Goal: Use online tool/utility: Utilize a website feature to perform a specific function

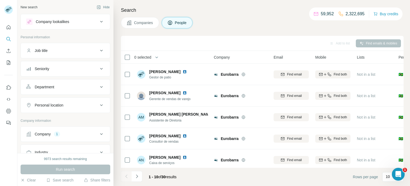
click at [99, 132] on icon at bounding box center [101, 134] width 6 height 6
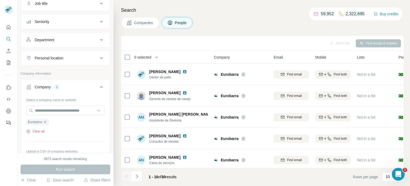
scroll to position [45, 0]
click at [46, 123] on icon "button" at bounding box center [45, 123] width 2 height 2
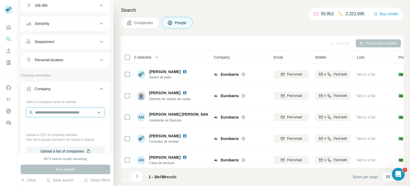
click at [73, 112] on input "text" at bounding box center [65, 112] width 78 height 10
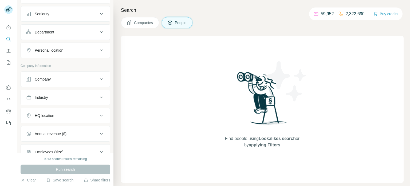
scroll to position [59, 0]
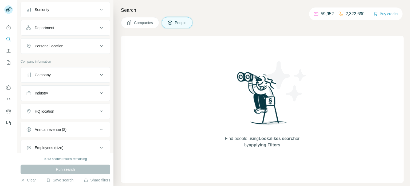
click at [104, 74] on icon at bounding box center [101, 75] width 6 height 6
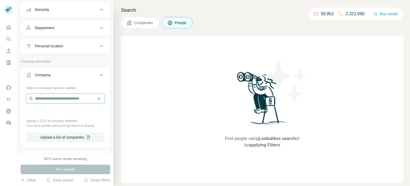
click at [66, 99] on input "text" at bounding box center [65, 98] width 78 height 10
paste input "**********"
type input "**********"
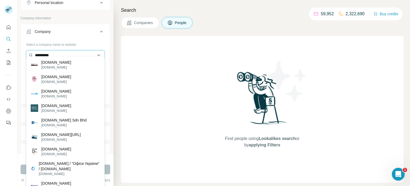
scroll to position [107, 0]
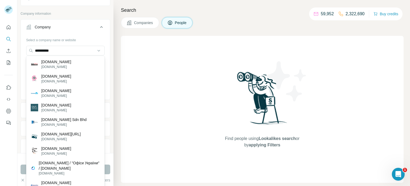
click at [182, 72] on div "Find people using Lookalikes search or by applying Filters" at bounding box center [262, 109] width 283 height 147
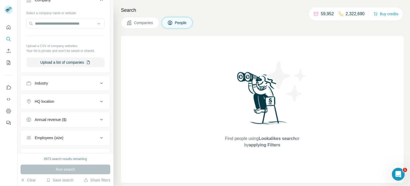
scroll to position [0, 0]
